Goal: Transaction & Acquisition: Book appointment/travel/reservation

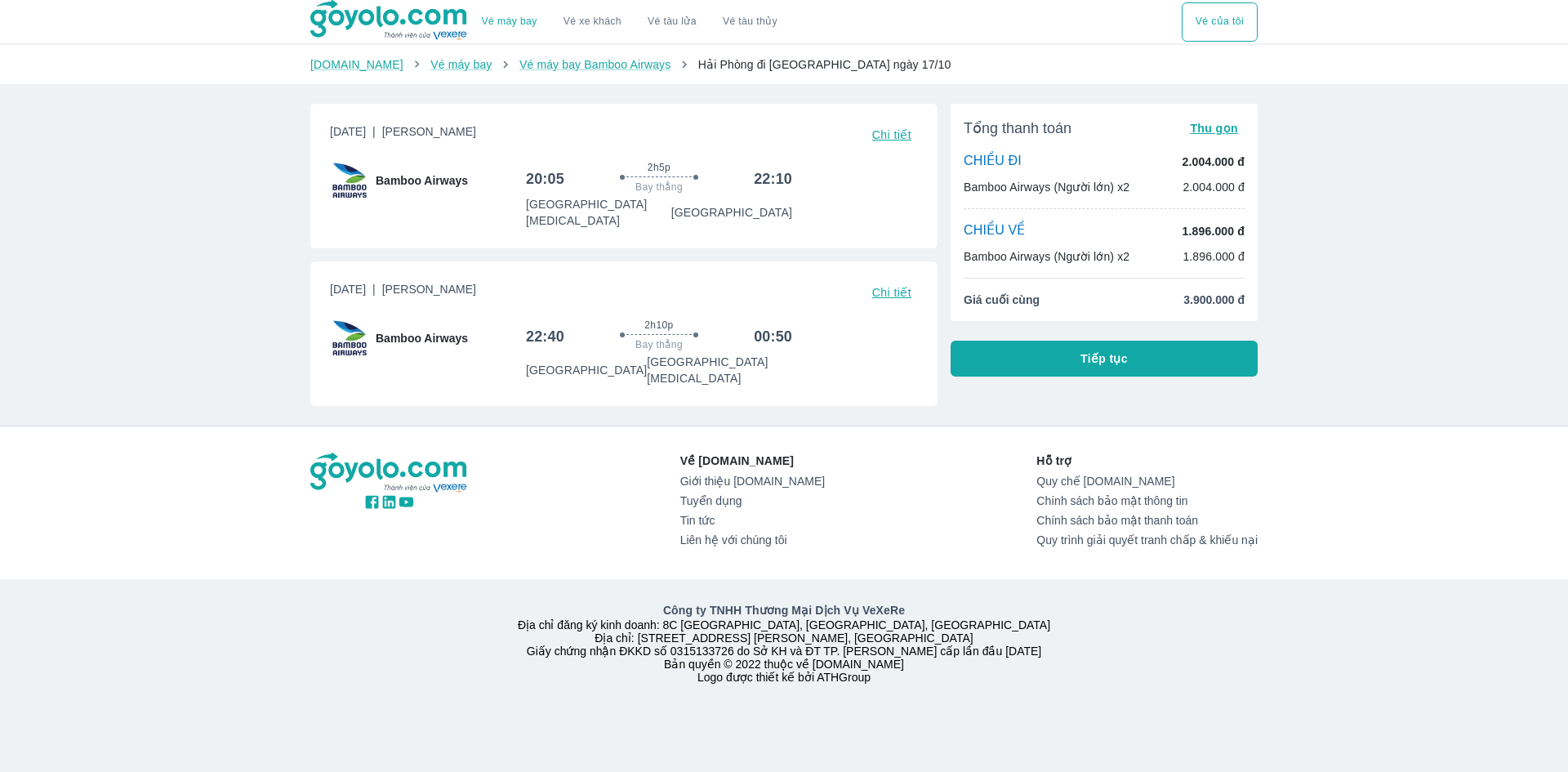
click at [1173, 370] on button "Tiếp tục" at bounding box center [1105, 359] width 307 height 36
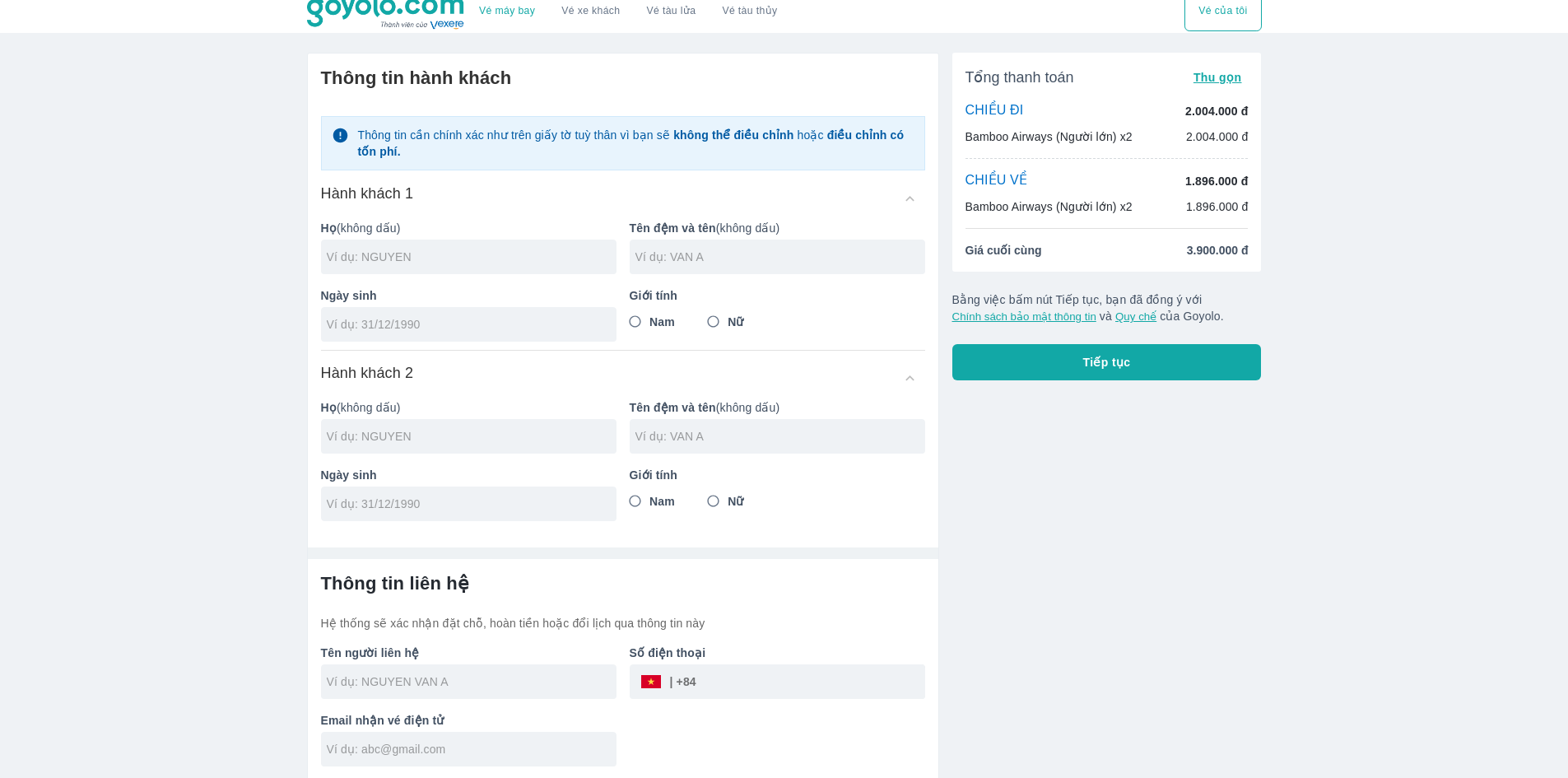
scroll to position [14, 0]
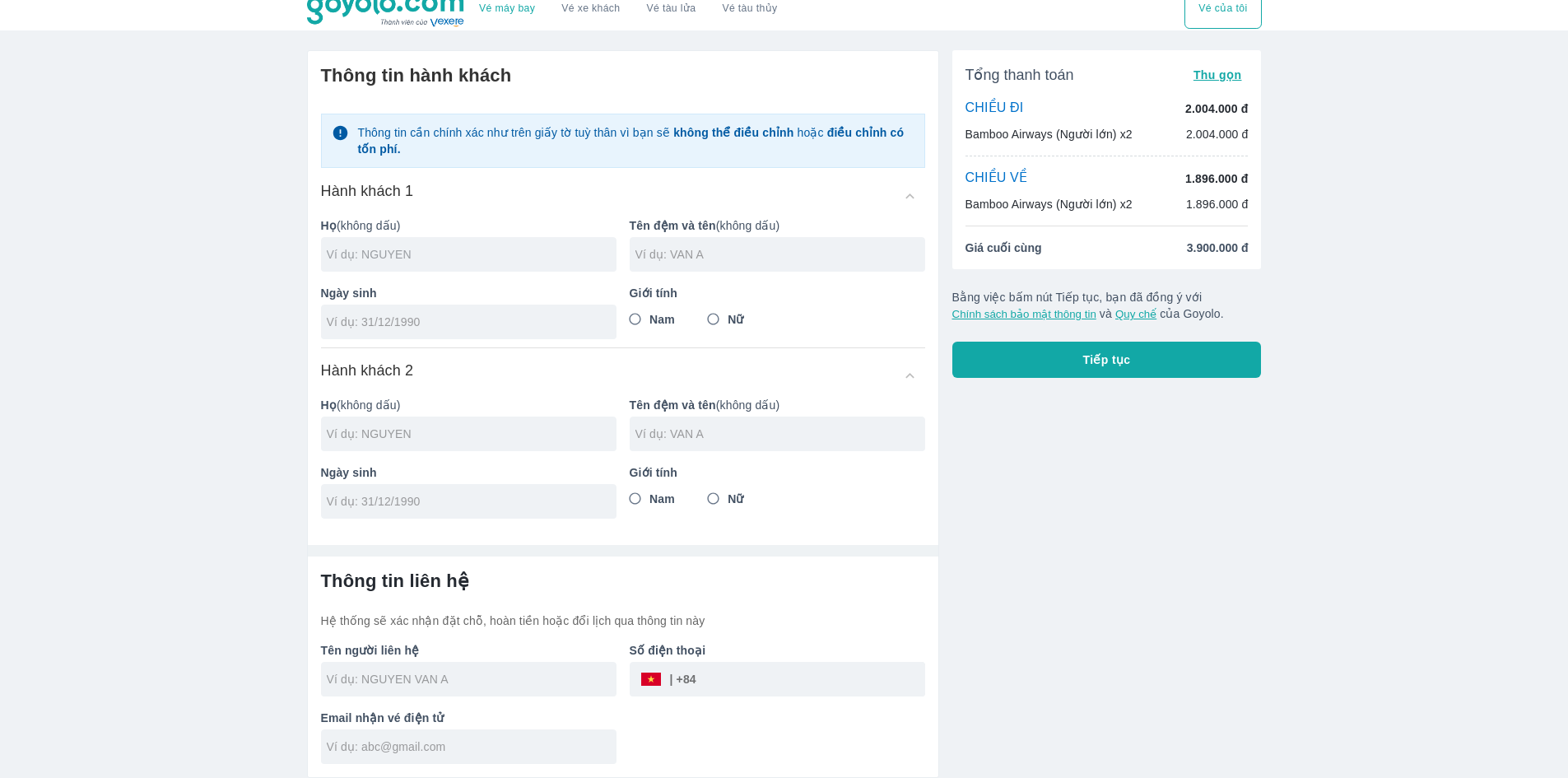
click at [487, 254] on input "text" at bounding box center [471, 254] width 290 height 16
type input "VU"
type input "THI HA LY"
click at [720, 322] on input "Nữ" at bounding box center [713, 319] width 30 height 30
radio input "true"
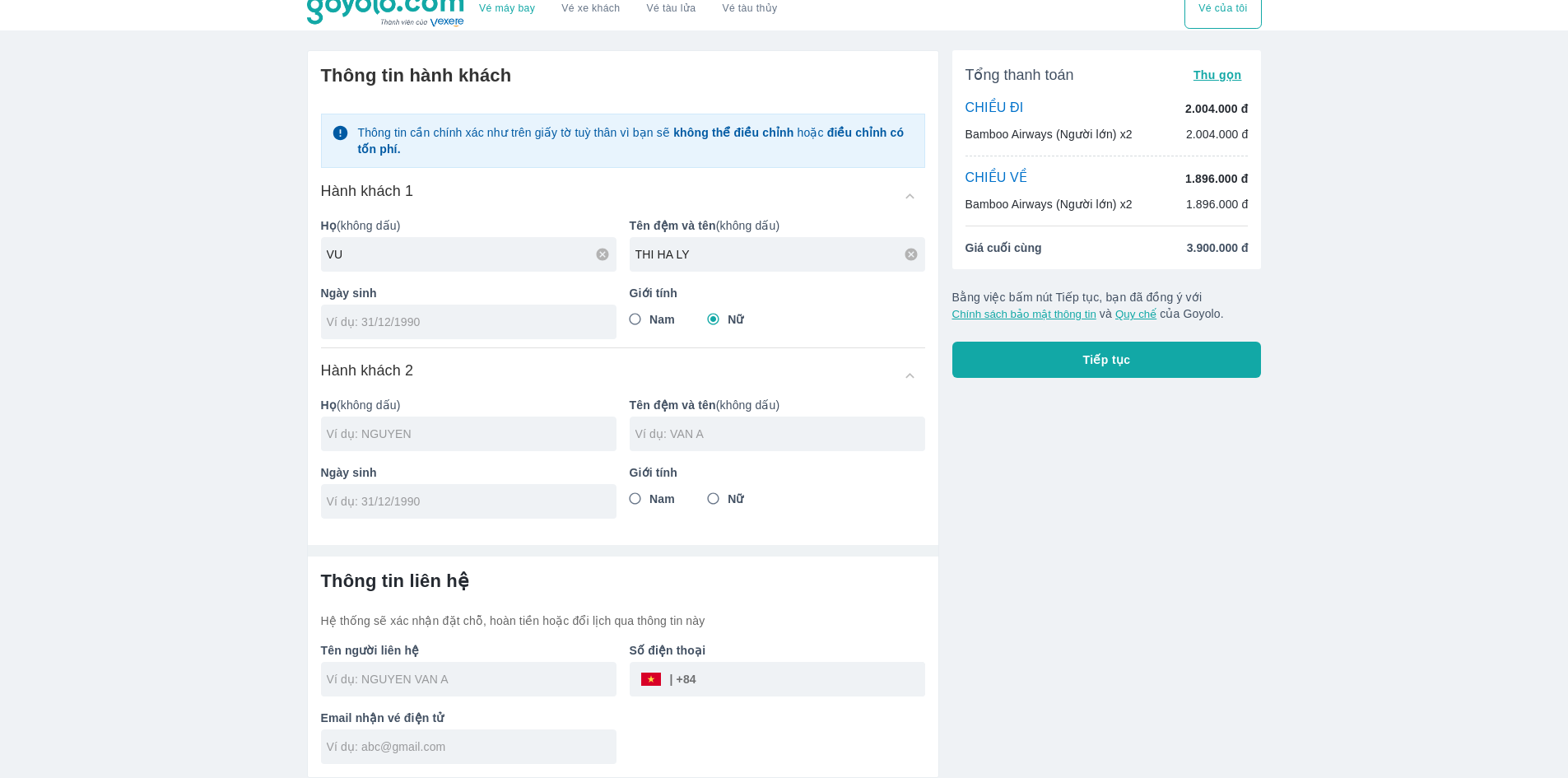
click at [489, 331] on div at bounding box center [469, 322] width 296 height 34
type input "[DATE]"
click at [515, 443] on div at bounding box center [469, 433] width 296 height 34
type input "VU THI HA LY"
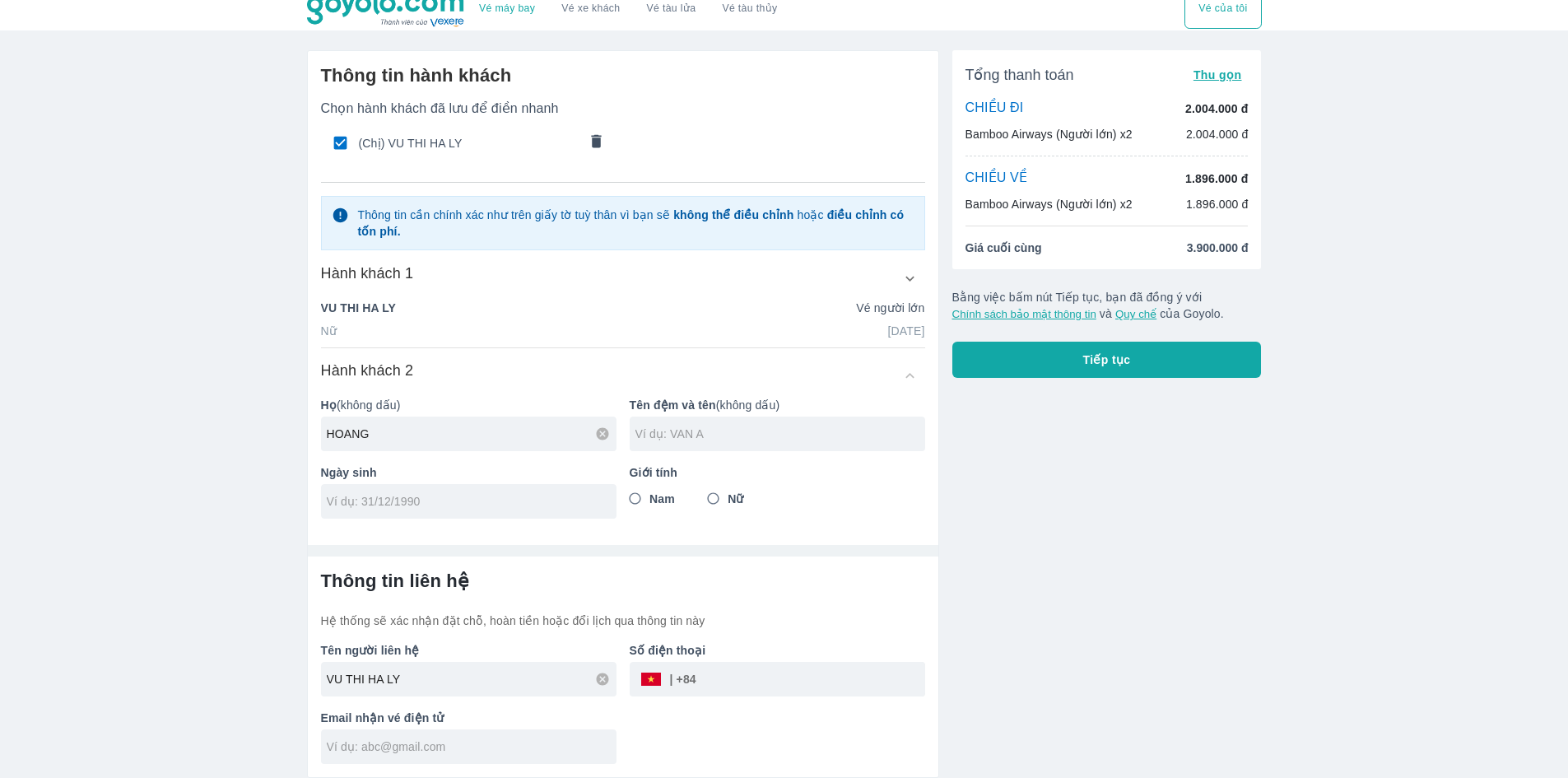
type input "HOANG"
type input "NGOC QUY"
type input "[DATE]"
click at [657, 494] on span "Nam" at bounding box center [661, 498] width 26 height 16
click at [650, 494] on input "Nam" at bounding box center [635, 498] width 30 height 30
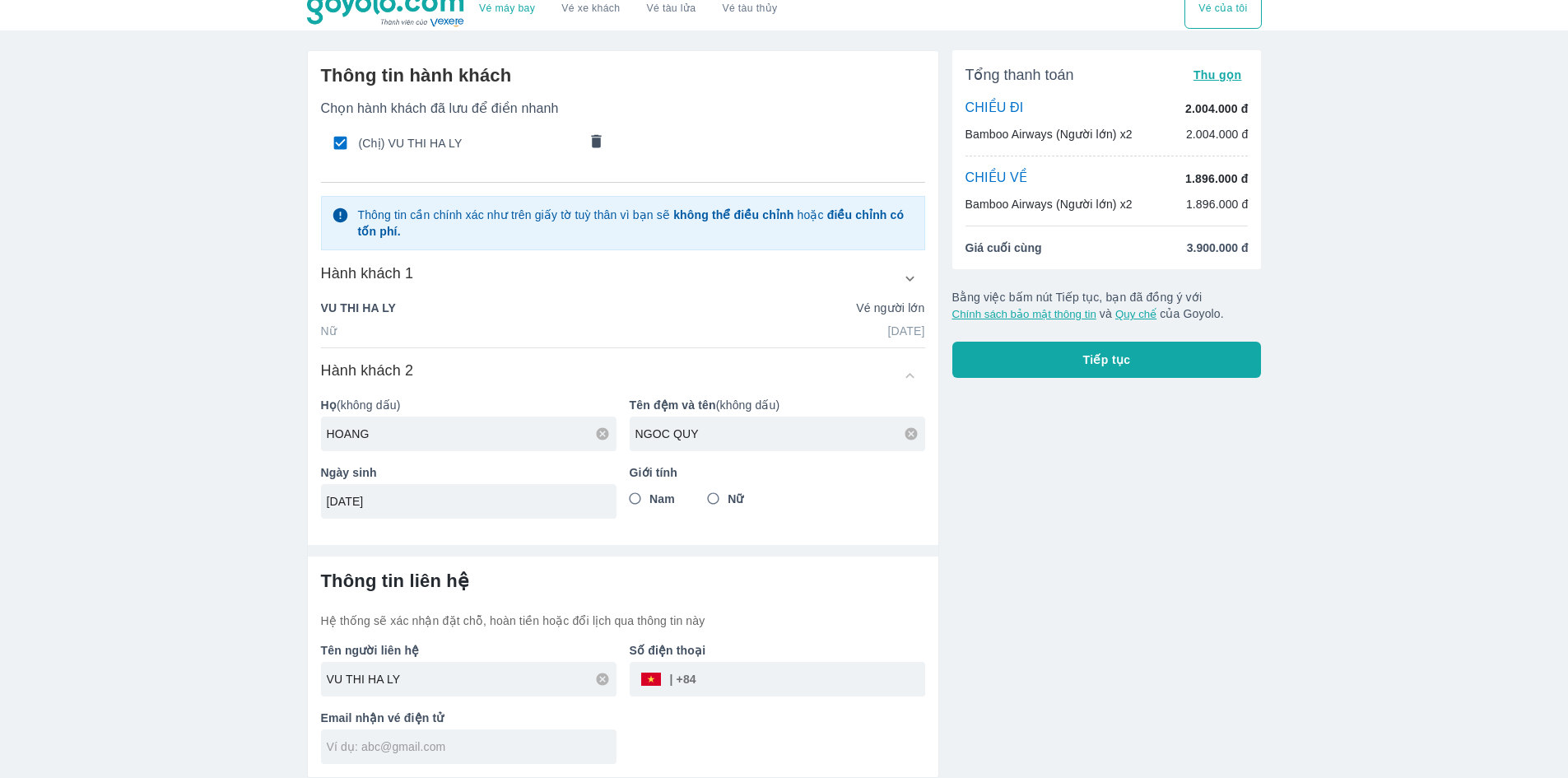
radio input "true"
click at [917, 291] on button "button" at bounding box center [909, 278] width 30 height 30
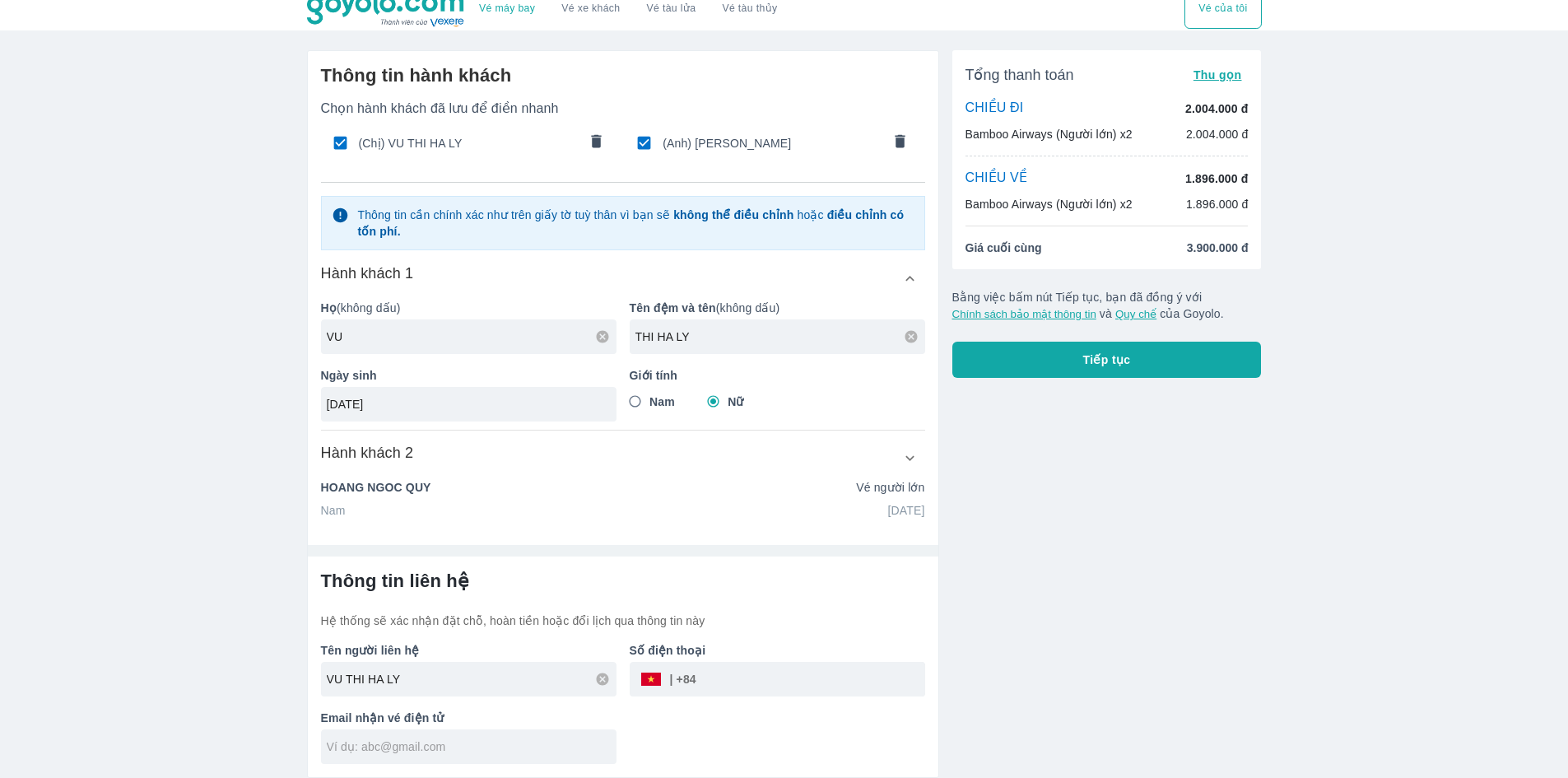
drag, startPoint x: 791, startPoint y: 649, endPoint x: 802, endPoint y: 678, distance: 31.0
click at [793, 665] on div "Số điện thoại ​" at bounding box center [770, 662] width 308 height 68
click at [802, 683] on input "tel" at bounding box center [810, 679] width 229 height 39
type input "353139668"
click at [449, 742] on input "text" at bounding box center [471, 746] width 290 height 16
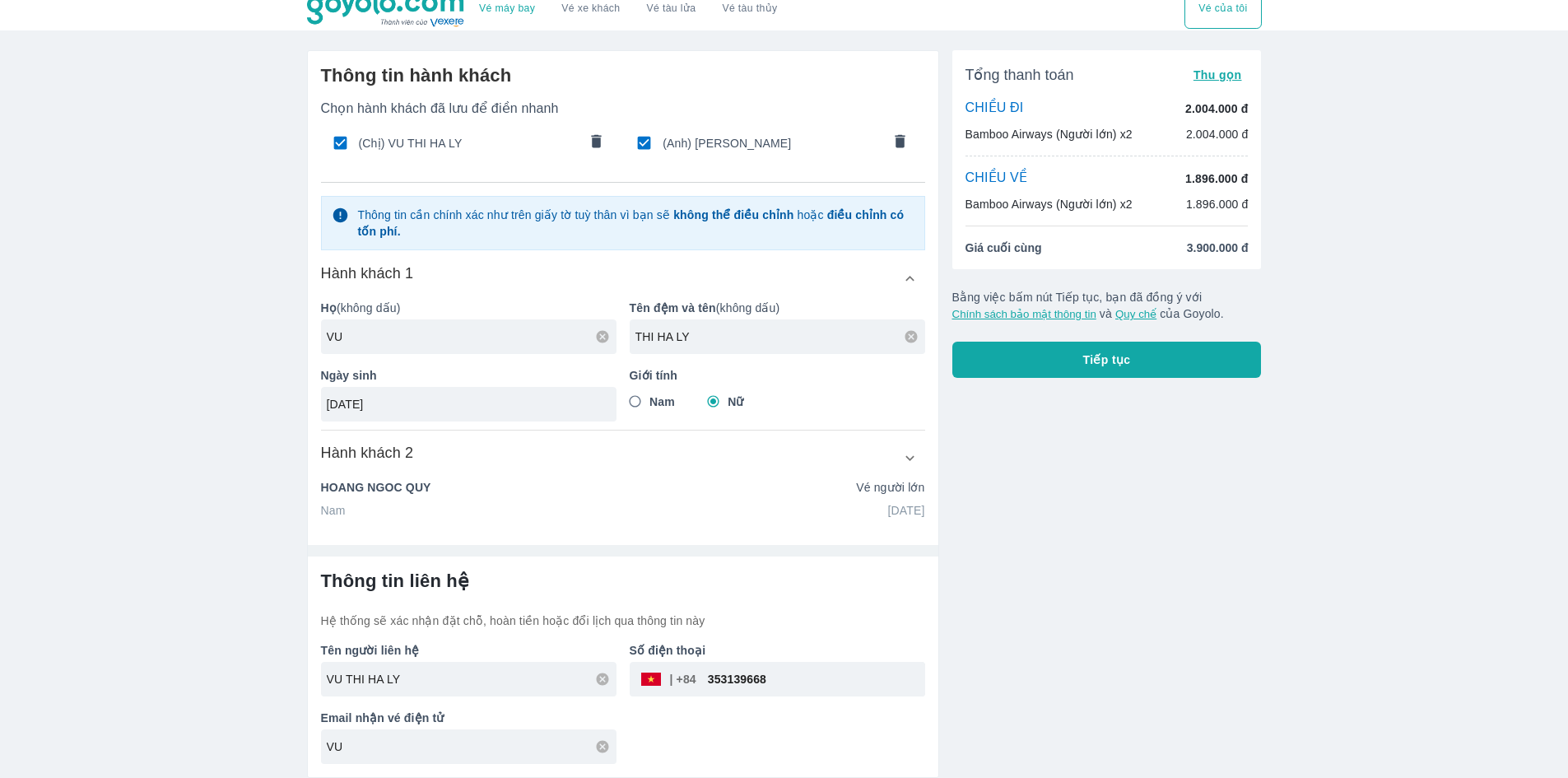
type input "V"
type input "[EMAIL_ADDRESS][DOMAIN_NAME]"
click at [1217, 526] on div "Tổng thanh toán Thu gọn CHIỀU ĐI 2.004.000 đ Bamboo Airways (Người lớn) x2 2.00…" at bounding box center [1100, 408] width 323 height 741
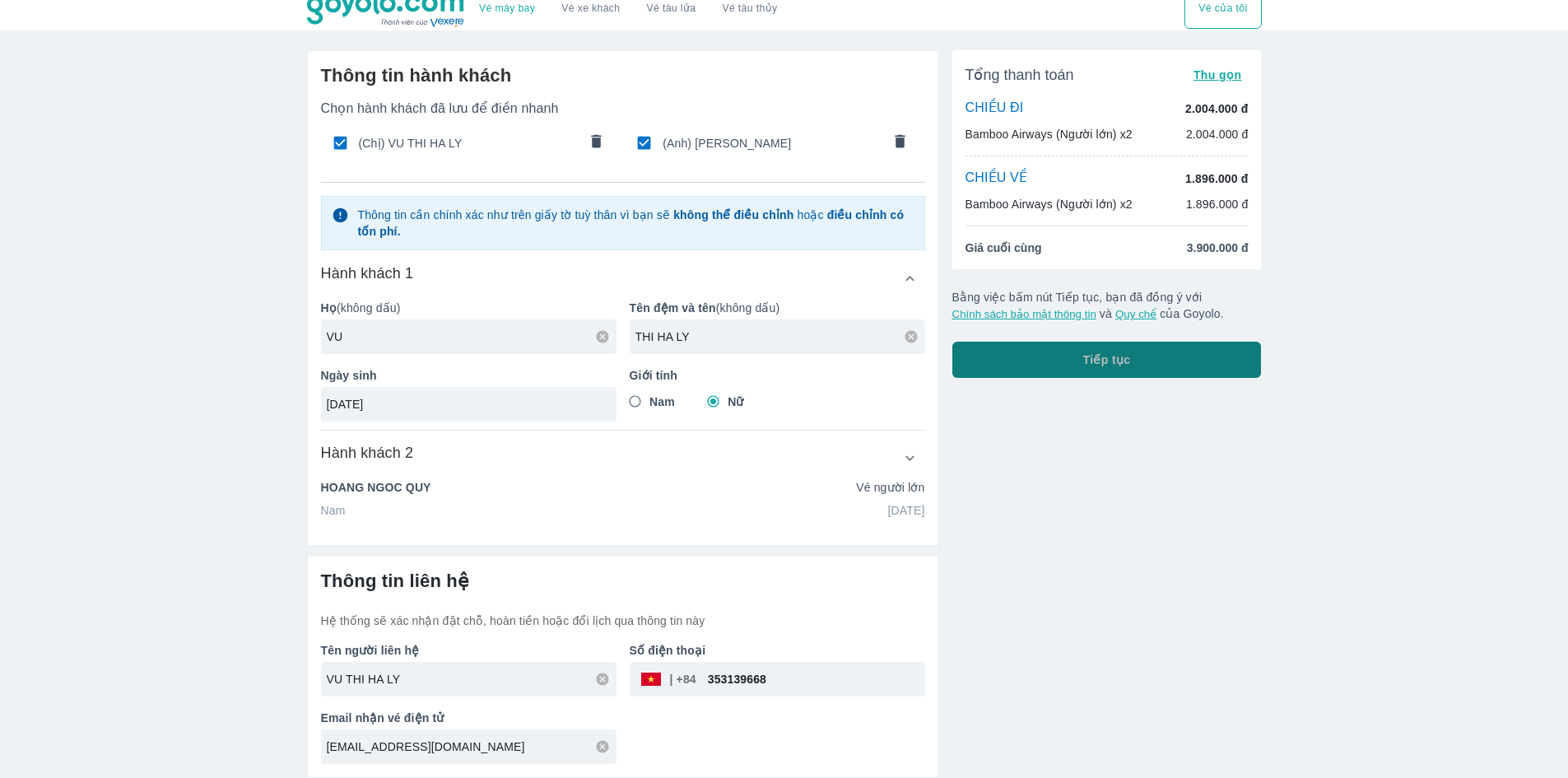
click at [1060, 372] on button "Tiếp tục" at bounding box center [1107, 360] width 309 height 36
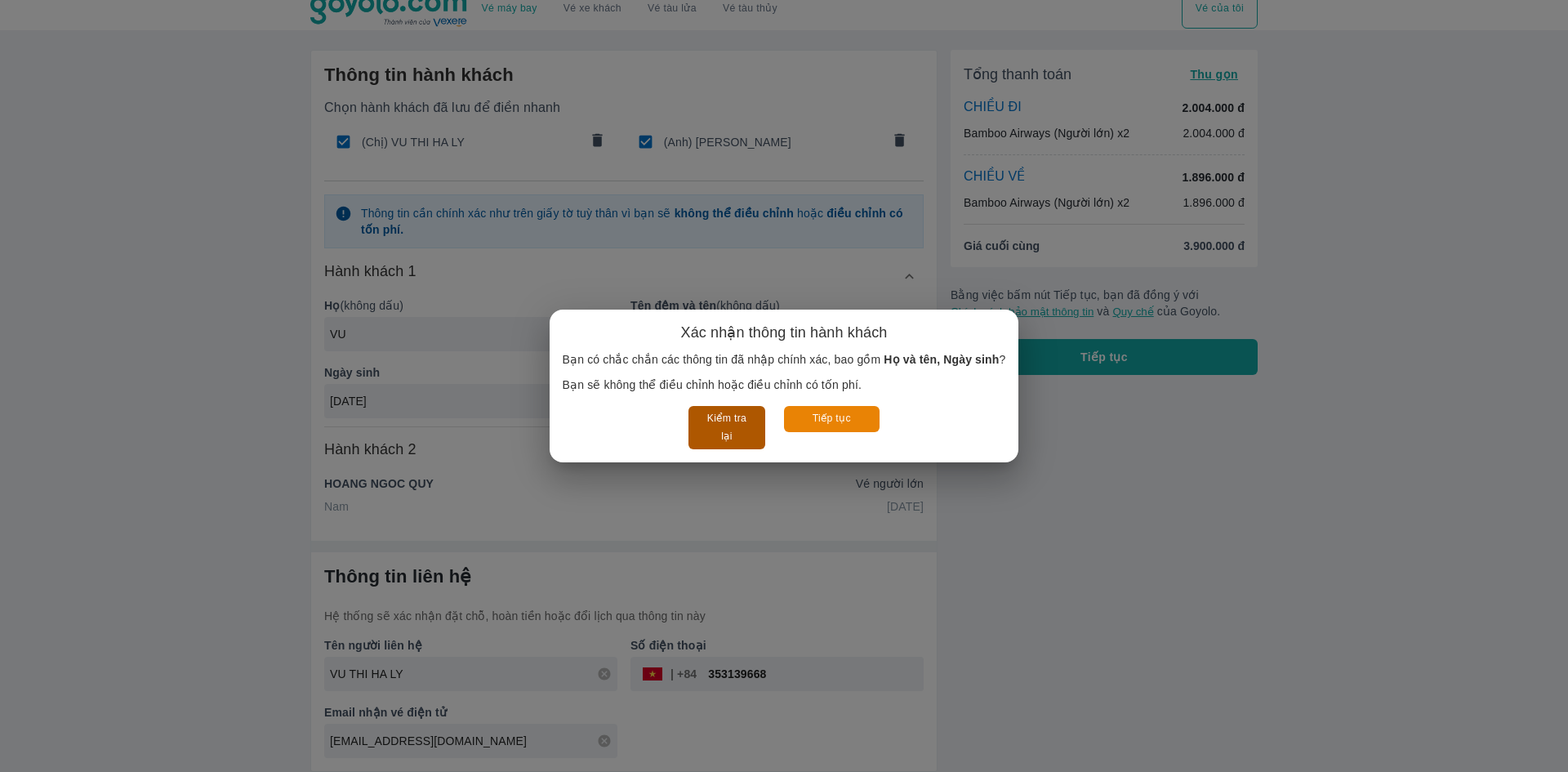
click at [732, 432] on button "Kiểm tra lại" at bounding box center [727, 428] width 76 height 44
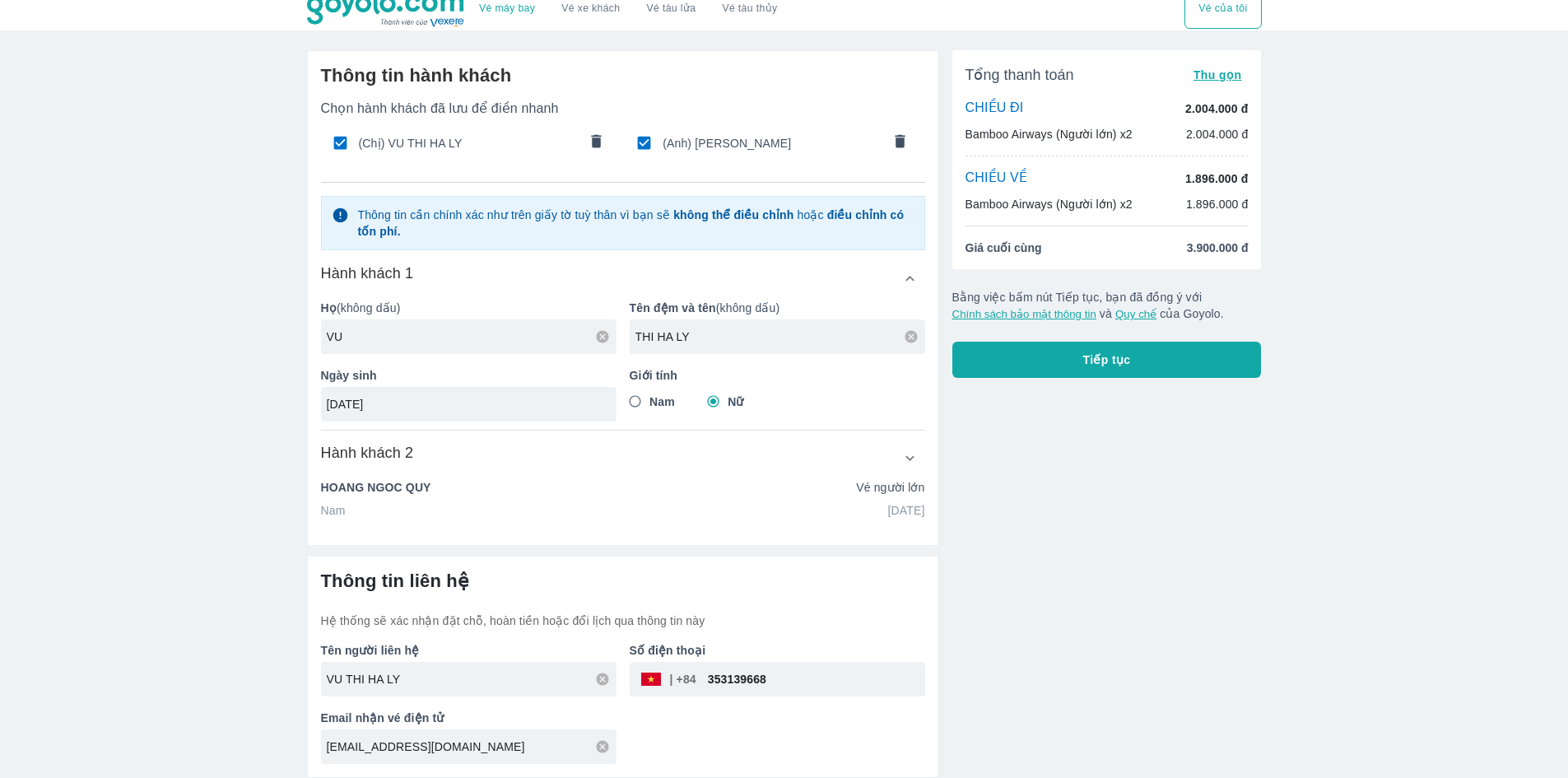
click at [904, 455] on icon "button" at bounding box center [909, 458] width 17 height 17
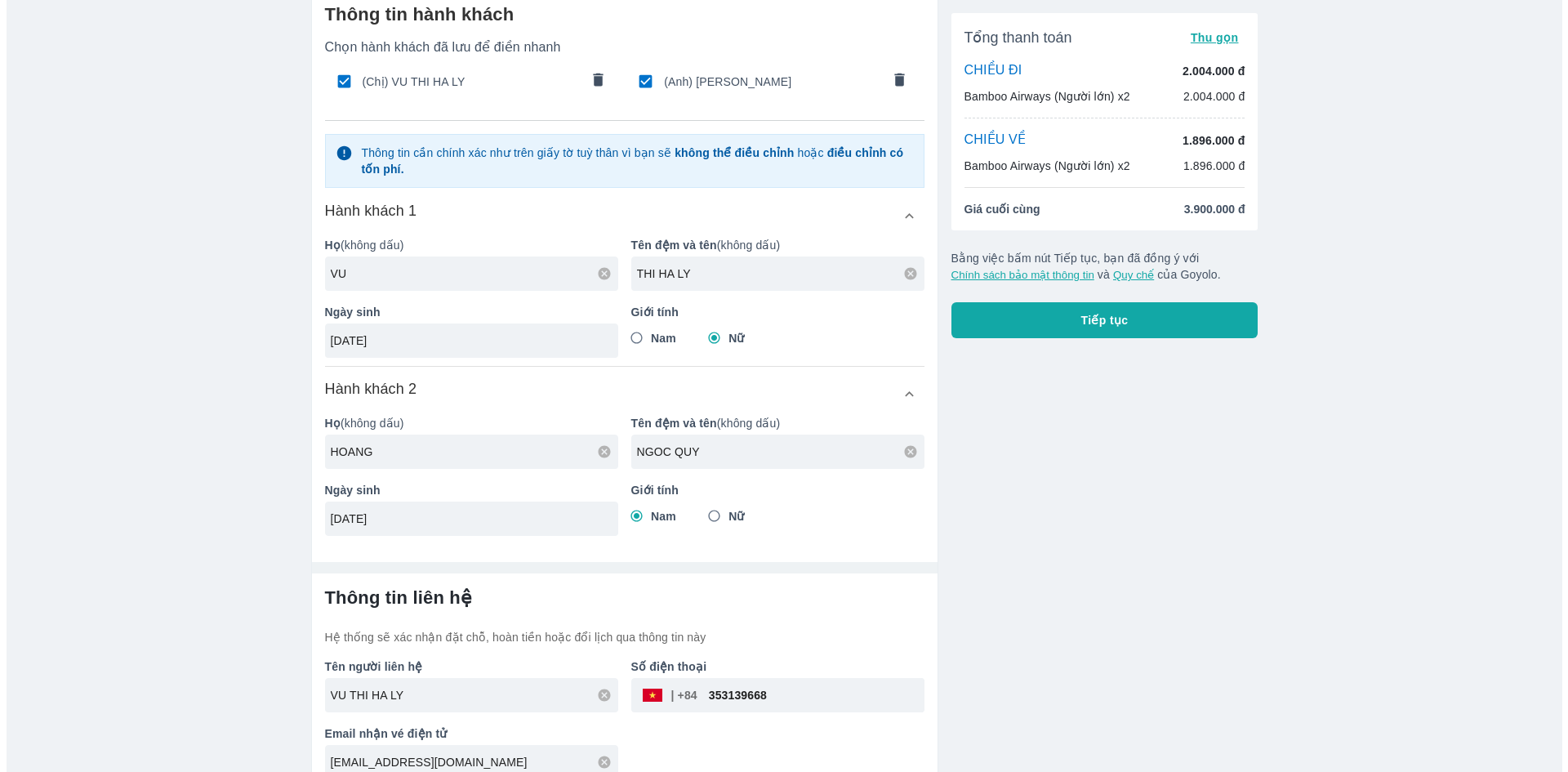
scroll to position [96, 0]
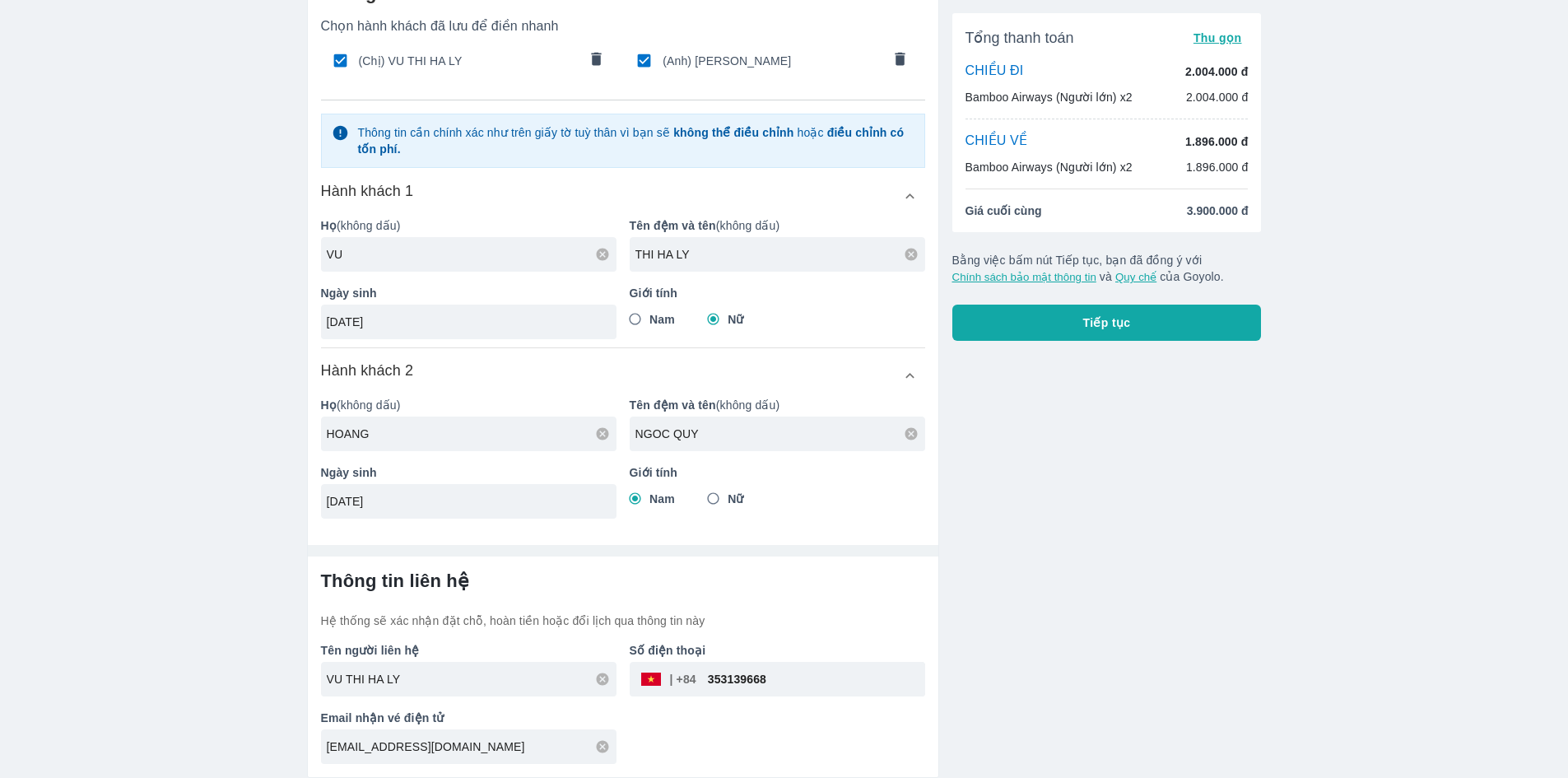
click at [1196, 326] on button "Tiếp tục" at bounding box center [1107, 323] width 309 height 36
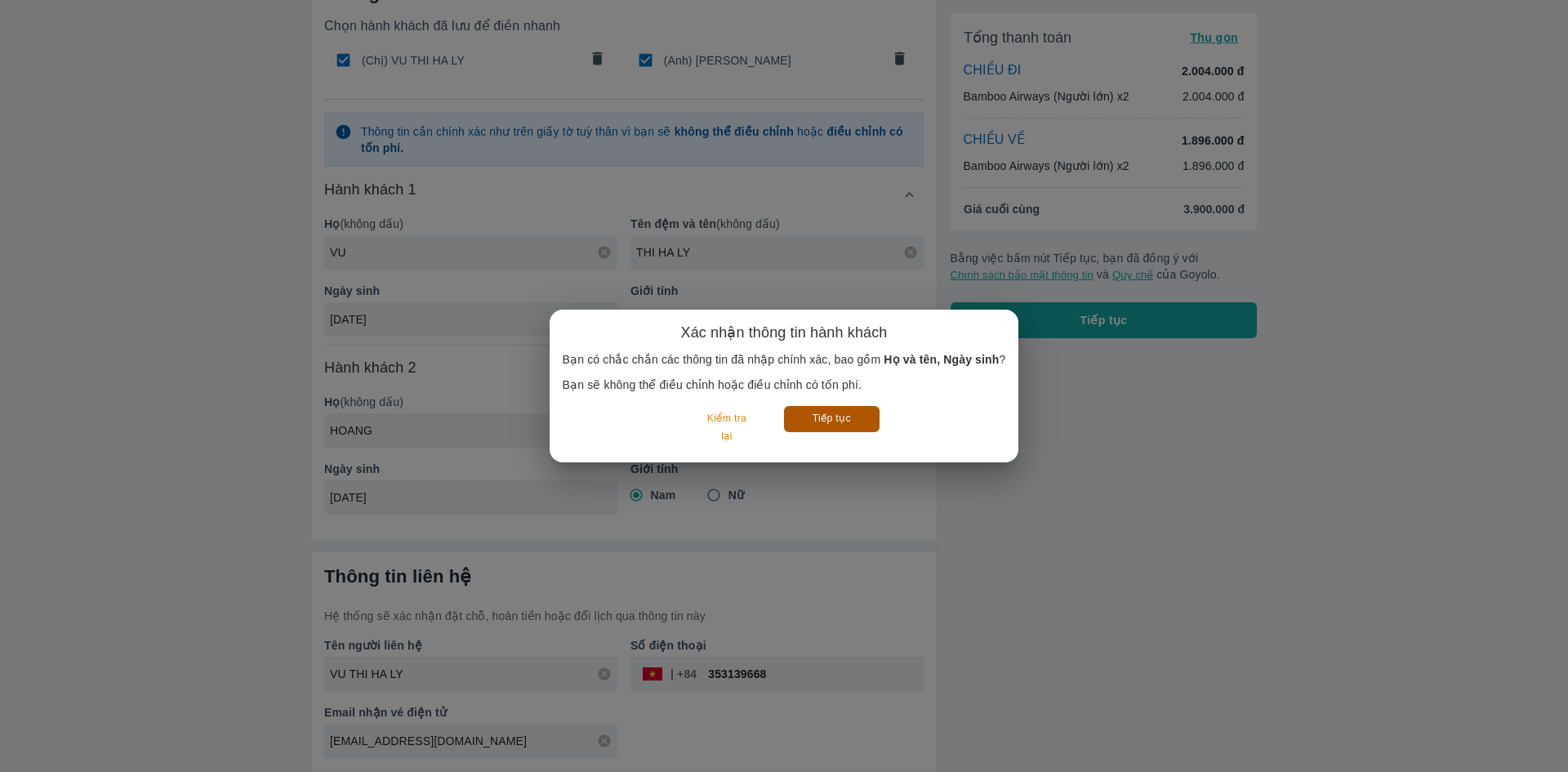
click at [874, 423] on button "Tiếp tục" at bounding box center [832, 419] width 96 height 26
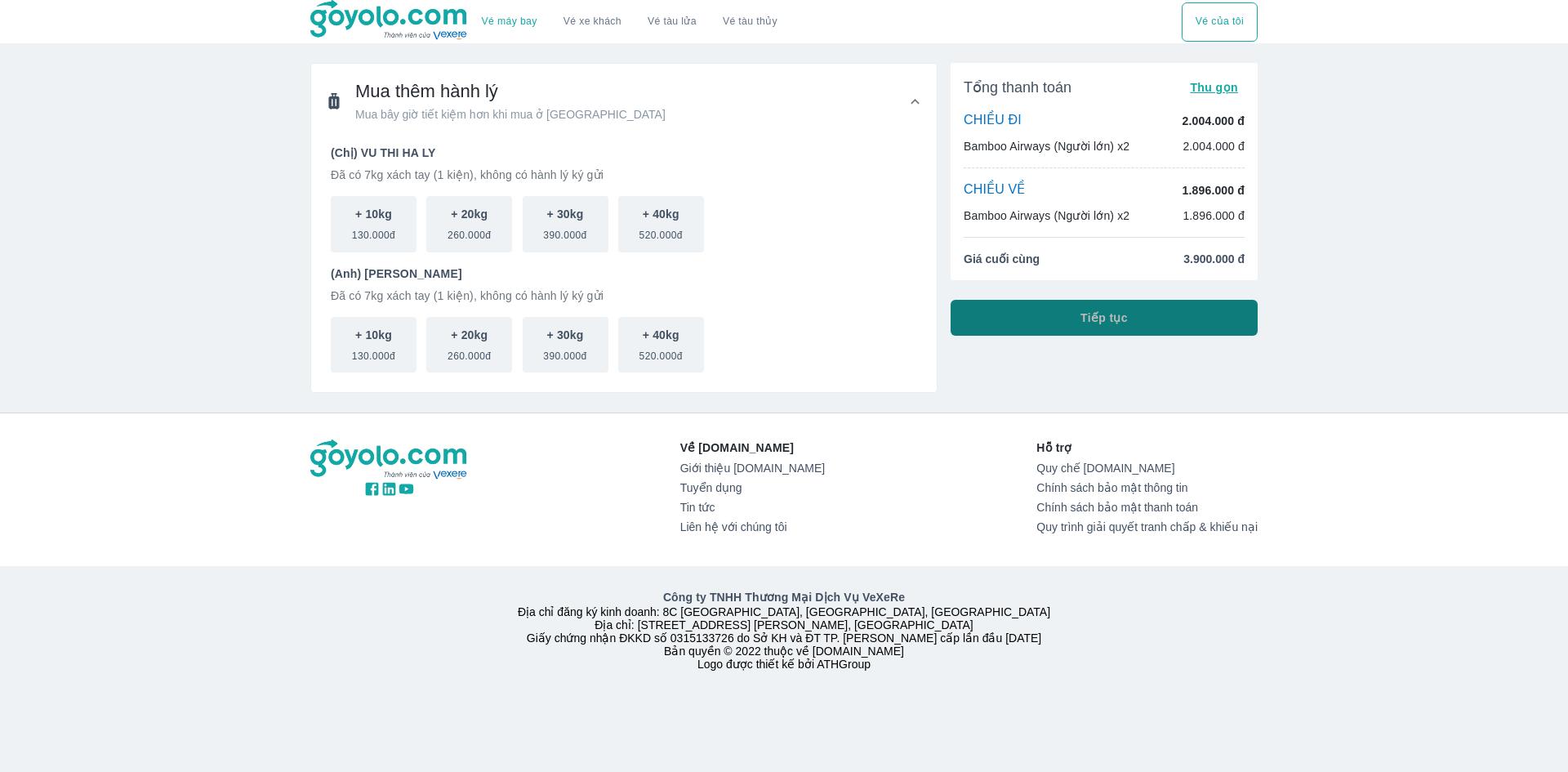
click at [1071, 321] on button "Tiếp tục" at bounding box center [1105, 317] width 307 height 36
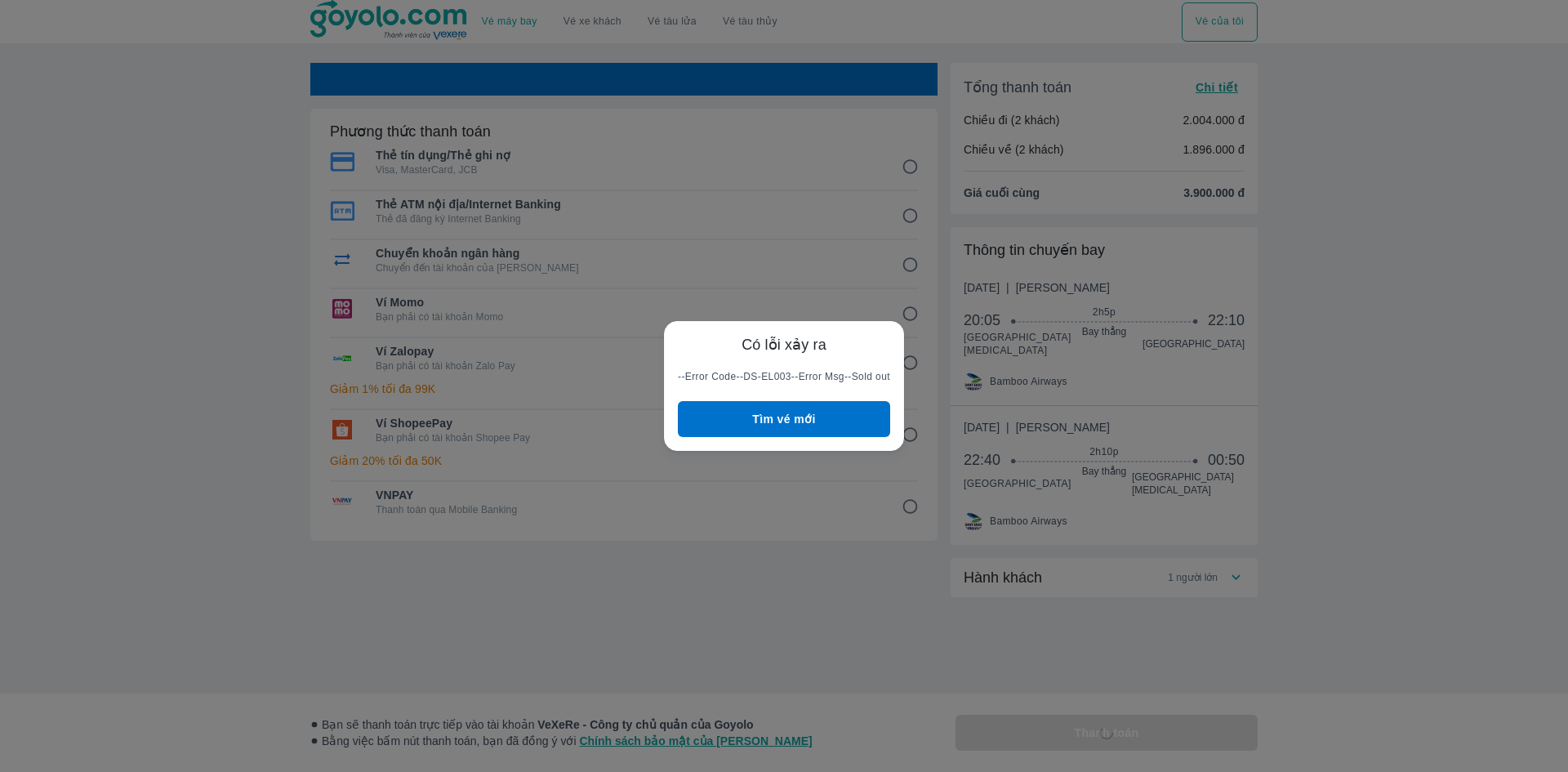
click at [808, 413] on button "Tìm vé mới" at bounding box center [784, 419] width 212 height 36
